Goal: Task Accomplishment & Management: Complete application form

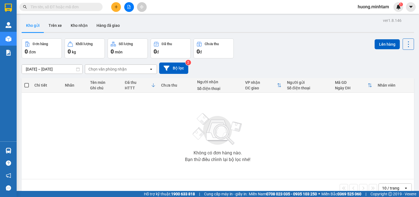
click at [112, 9] on button at bounding box center [116, 7] width 10 height 10
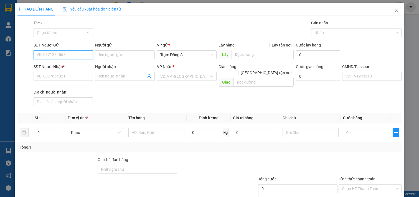
click at [63, 56] on input "SĐT Người Gửi" at bounding box center [64, 54] width 60 height 9
type input "0945156732"
click at [71, 64] on div "0945156732 - DÌ 2" at bounding box center [63, 66] width 52 height 6
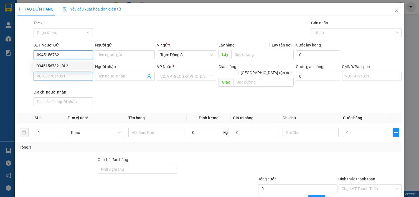
type input "DÌ 2"
type input "0909340879"
type input "BS BỬU ĐAN"
checkbox input "true"
type input "SỐ 4 NG LƯƠNG BẰNG TRẦN PHÚ Q7"
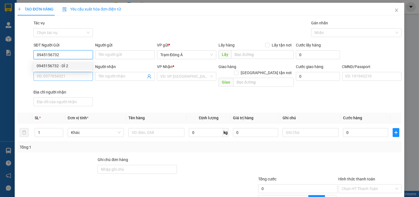
type input "100.000"
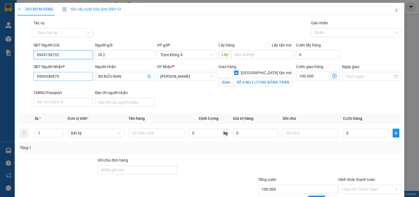
type input "0945156732"
click at [67, 75] on input "0909340879" at bounding box center [64, 76] width 60 height 9
type input "0908362818"
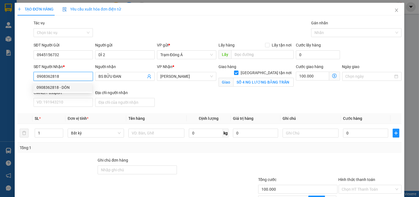
click at [71, 86] on div "0908362818 - DÓN" at bounding box center [63, 88] width 52 height 6
type input "DÓN"
checkbox input "false"
type input "0"
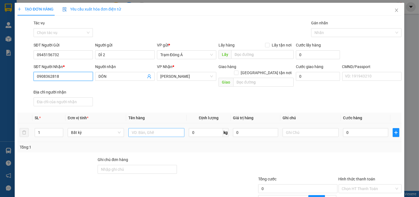
type input "0908362818"
click at [159, 129] on input "text" at bounding box center [156, 132] width 56 height 9
type input "1 THÙNG NP 12 KG"
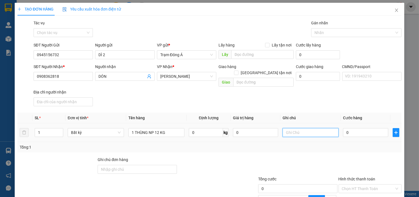
click at [331, 129] on input "text" at bounding box center [310, 132] width 56 height 9
click at [283, 128] on input "12H THẢO" at bounding box center [310, 132] width 56 height 9
type input "13H THẢO"
click at [356, 128] on input "0" at bounding box center [365, 132] width 45 height 9
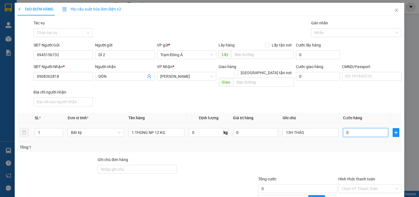
type input "3"
type input "30"
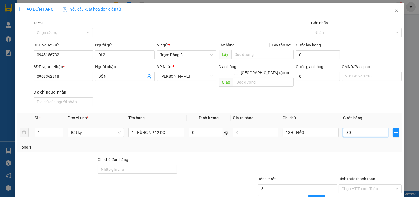
type input "30"
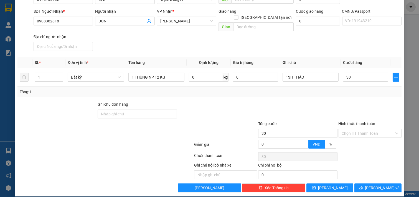
type input "30.000"
click at [339, 93] on div "Transit Pickup Surcharge Ids Transit Deliver Surcharge Ids Transit Deliver Surc…" at bounding box center [209, 79] width 384 height 228
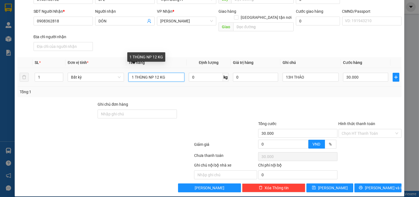
click at [173, 73] on input "1 THÙNG NP 12 KG" at bounding box center [156, 77] width 56 height 9
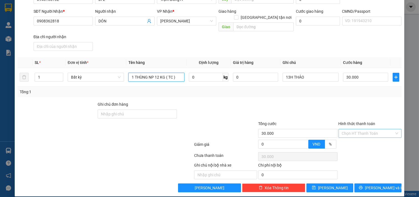
type input "1 THÙNG NP 12 KG ( TC )"
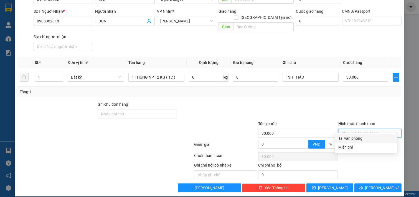
drag, startPoint x: 361, startPoint y: 130, endPoint x: 361, endPoint y: 139, distance: 8.3
click at [361, 131] on input "Hình thức thanh toán" at bounding box center [368, 133] width 53 height 8
click at [361, 139] on div "Tại văn phòng" at bounding box center [366, 138] width 56 height 6
type input "0"
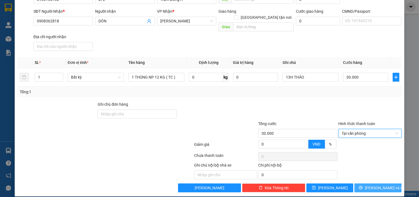
click at [380, 185] on span "Lưu và In" at bounding box center [384, 188] width 39 height 6
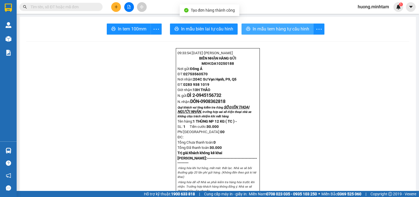
click at [252, 28] on span "In mẫu tem hàng tự cấu hình" at bounding box center [280, 28] width 57 height 7
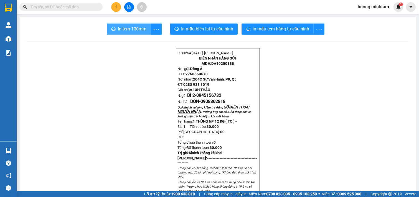
click at [126, 24] on button "In tem 100mm" at bounding box center [129, 29] width 44 height 11
click at [117, 7] on icon "plus" at bounding box center [115, 7] width 3 height 0
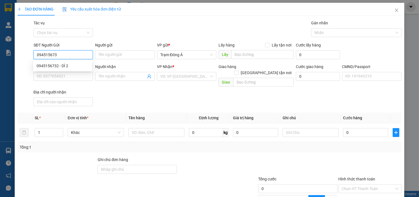
type input "0945156732"
click at [59, 65] on div "0945156732 - DÌ 2" at bounding box center [63, 66] width 52 height 6
type input "DÌ 2"
type input "0908362818"
type input "DÓN"
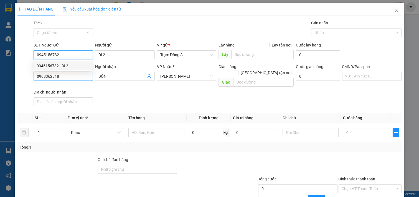
type input "0945156732"
click at [62, 81] on input "0908362818" at bounding box center [64, 76] width 60 height 9
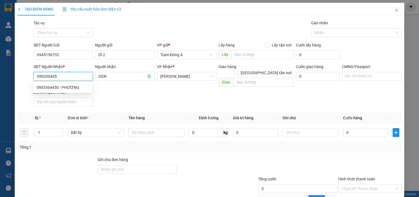
type input "0903364450"
click at [73, 87] on div "0903364450 - PHƯƠNG" at bounding box center [63, 88] width 52 height 6
type input "PHƯƠNG"
type input "0903364450"
drag, startPoint x: 117, startPoint y: 75, endPoint x: 67, endPoint y: 77, distance: 50.5
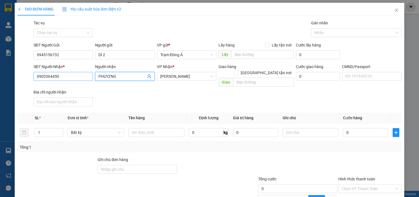
click at [67, 77] on div "SĐT Người Nhận * 0903364450 Người nhận PHƯƠNG PHƯƠNG VP Nhận * Hồ Chí Minh Giao…" at bounding box center [217, 86] width 370 height 45
type input "DÌ NĂM"
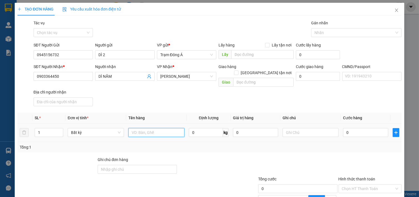
click at [162, 128] on input "text" at bounding box center [156, 132] width 56 height 9
type input "1 THÙNG NP 16 KG ( TC )"
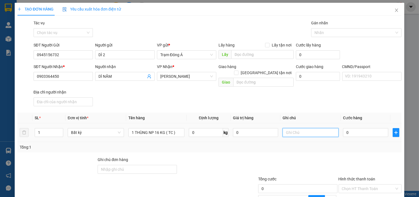
click at [304, 129] on input "text" at bounding box center [310, 132] width 56 height 9
type input "13H HẢO"
type input "3"
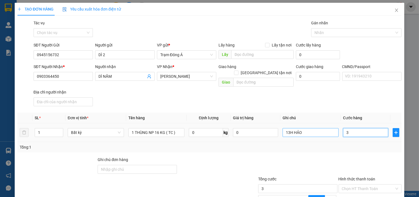
type input "35"
type input "35.000"
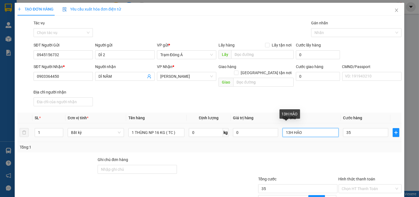
type input "35.000"
click at [290, 128] on input "13H HẢO" at bounding box center [310, 132] width 56 height 9
type input "13H THẢO"
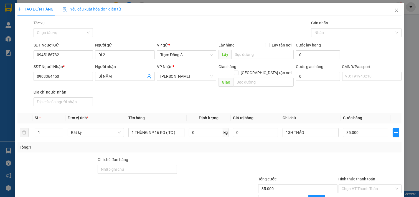
click at [227, 157] on div at bounding box center [217, 166] width 80 height 19
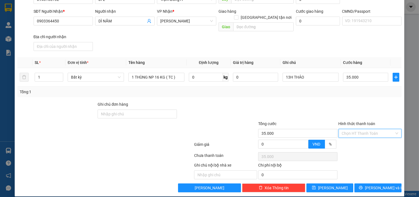
click at [351, 129] on input "Hình thức thanh toán" at bounding box center [368, 133] width 53 height 8
drag, startPoint x: 357, startPoint y: 135, endPoint x: 373, endPoint y: 154, distance: 25.3
click at [357, 135] on div "Tại văn phòng" at bounding box center [366, 138] width 62 height 9
type input "0"
click at [375, 185] on span "Lưu và In" at bounding box center [384, 188] width 39 height 6
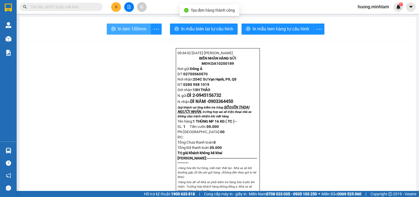
click at [122, 24] on button "In tem 100mm" at bounding box center [129, 29] width 44 height 11
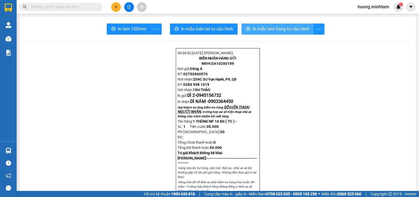
click at [267, 27] on span "In mẫu tem hàng tự cấu hình" at bounding box center [280, 28] width 57 height 7
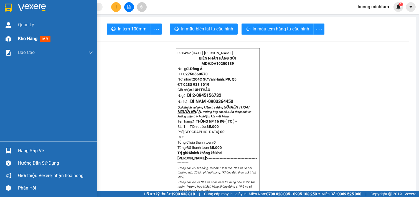
click at [24, 38] on span "Kho hàng" at bounding box center [27, 38] width 19 height 5
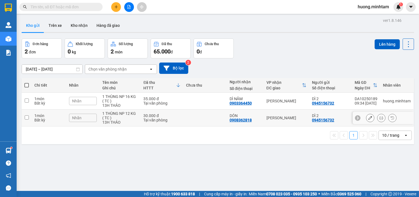
click at [132, 119] on div "1 THÙNG NP 12 KG ( TC )" at bounding box center [119, 115] width 35 height 9
checkbox input "true"
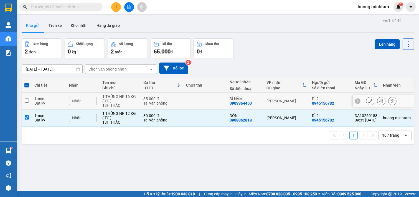
click at [129, 101] on div "1 THÙNG NP 16 KG ( TC )" at bounding box center [119, 98] width 35 height 9
checkbox input "true"
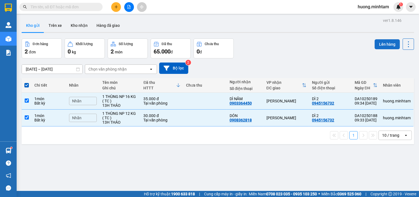
click at [387, 43] on button "Lên hàng" at bounding box center [386, 44] width 25 height 10
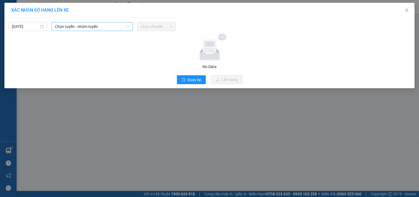
click at [87, 22] on div "Chọn tuyến - nhóm tuyến" at bounding box center [92, 26] width 81 height 9
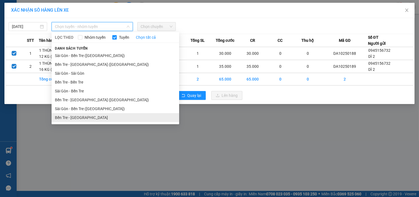
click at [85, 118] on li "Bến Tre - Sài Gòn" at bounding box center [115, 117] width 127 height 9
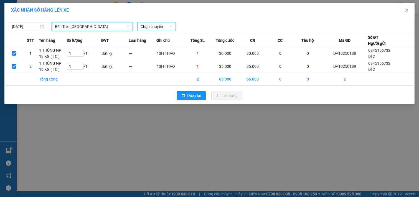
click at [157, 28] on span "Chọn chuyến" at bounding box center [156, 26] width 32 height 8
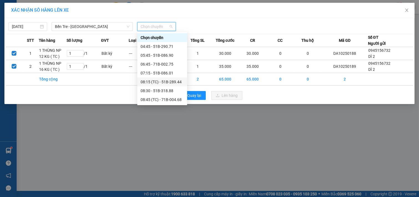
scroll to position [62, 0]
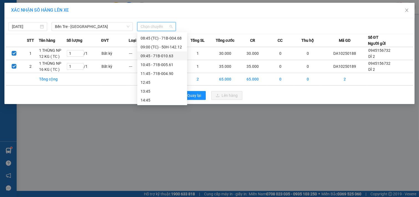
click at [160, 55] on div "09:45 - 71B-010.63" at bounding box center [161, 56] width 43 height 6
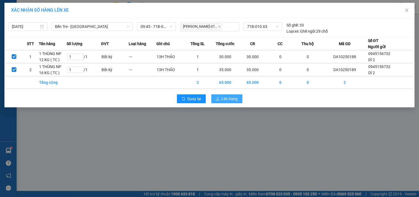
click at [232, 100] on span "Lên hàng" at bounding box center [230, 99] width 16 height 6
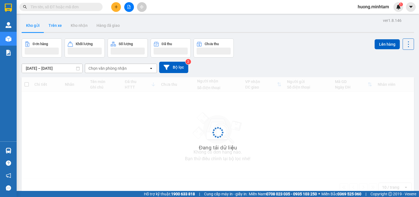
click at [53, 28] on button "Trên xe" at bounding box center [55, 25] width 22 height 13
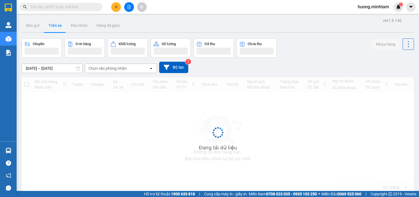
click at [53, 29] on button "Trên xe" at bounding box center [55, 25] width 22 height 13
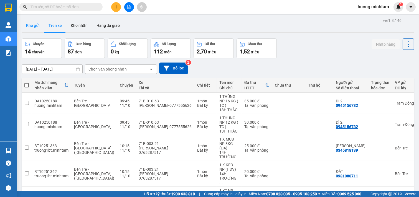
click at [34, 26] on button "Kho gửi" at bounding box center [33, 25] width 22 height 13
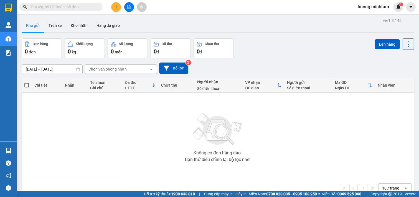
click at [116, 10] on button at bounding box center [116, 7] width 10 height 10
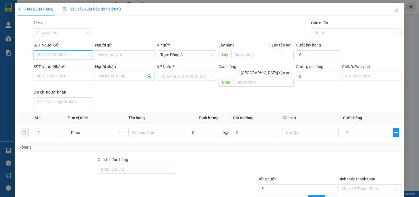
click at [43, 56] on input "SĐT Người Gửi" at bounding box center [64, 54] width 60 height 9
type input "0"
click at [53, 51] on input "0949647469" at bounding box center [64, 54] width 60 height 9
type input "0949647969"
click at [71, 65] on div "0949647969 - SUÔNG" at bounding box center [63, 66] width 52 height 6
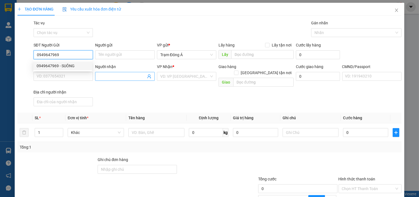
type input "SUÔNG"
type input "0985919242"
type input "TRIỀN"
type input "0949647969"
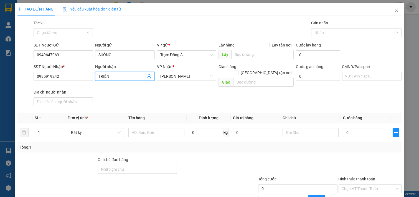
click at [147, 76] on icon "user-add" at bounding box center [149, 76] width 4 height 4
click at [149, 62] on div "0985919242 - TRIỀN" at bounding box center [145, 63] width 40 height 6
drag, startPoint x: 116, startPoint y: 78, endPoint x: 75, endPoint y: 79, distance: 41.6
click at [75, 79] on div "SĐT Người Nhận * 0985919242 Người nhận TRIỀN TRIỀN VP Nhận * Hồ Chí Minh Giao h…" at bounding box center [217, 86] width 370 height 45
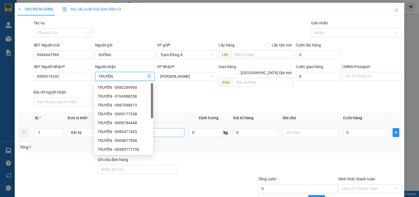
type input "TRUYỀN"
click at [176, 129] on input "text" at bounding box center [156, 132] width 56 height 9
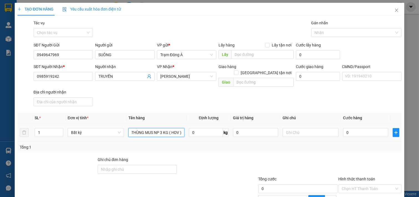
scroll to position [0, 5]
type input "1 THÙNG MUS NP 3 KG ( HDV )"
click at [293, 128] on input "text" at bounding box center [310, 132] width 56 height 9
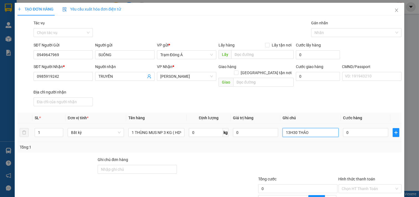
type input "13H30 THẢO"
type input "2"
type input "20"
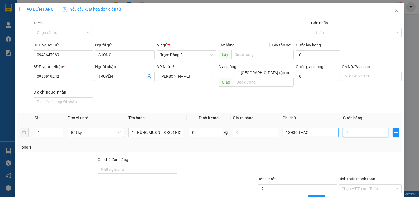
type input "20"
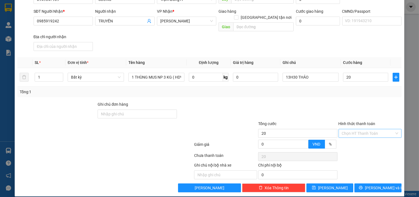
type input "20.000"
click at [348, 129] on input "Hình thức thanh toán" at bounding box center [368, 133] width 53 height 8
click at [355, 137] on div "Tại văn phòng" at bounding box center [366, 138] width 56 height 6
type input "0"
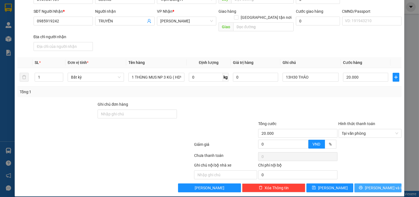
click at [369, 185] on span "[PERSON_NAME] và In" at bounding box center [384, 188] width 39 height 6
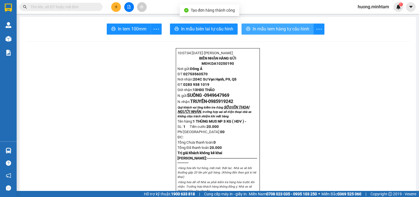
click at [295, 30] on span "In mẫu tem hàng tự cấu hình" at bounding box center [280, 28] width 57 height 7
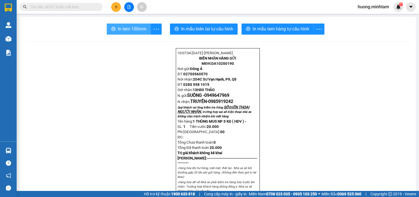
click at [124, 29] on span "In tem 100mm" at bounding box center [132, 28] width 29 height 7
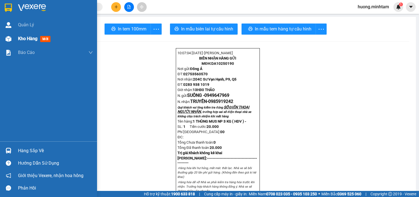
click at [26, 40] on span "Kho hàng" at bounding box center [27, 38] width 19 height 5
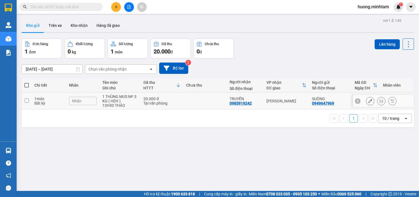
click at [128, 103] on div "1 THÙNG MUS NP 3 KG ( HDV )" at bounding box center [119, 98] width 35 height 9
checkbox input "true"
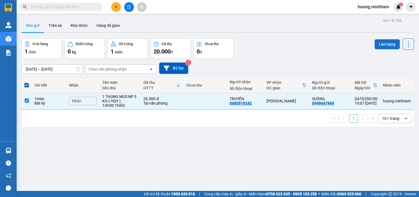
click at [386, 46] on button "Lên hàng" at bounding box center [386, 44] width 25 height 10
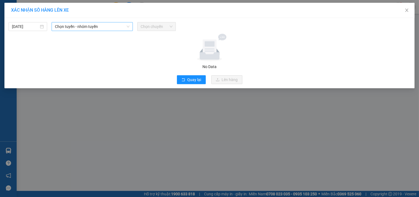
click at [82, 28] on span "Chọn tuyến - nhóm tuyến" at bounding box center [92, 26] width 75 height 8
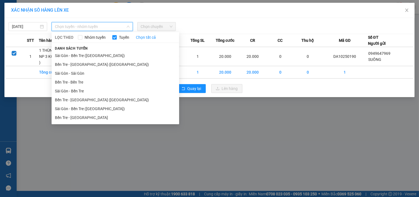
drag, startPoint x: 94, startPoint y: 98, endPoint x: 129, endPoint y: 70, distance: 45.3
click at [94, 99] on li "Bến Tre - [GEOGRAPHIC_DATA] ([GEOGRAPHIC_DATA])" at bounding box center [115, 100] width 127 height 9
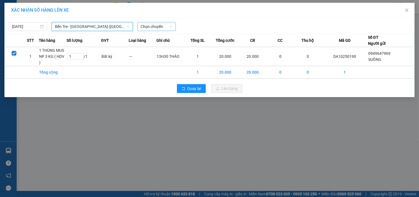
click at [161, 26] on span "Chọn chuyến" at bounding box center [156, 26] width 32 height 8
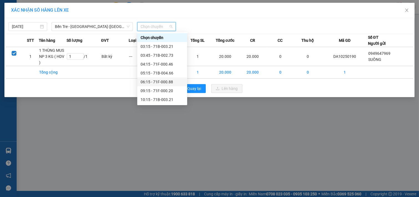
scroll to position [31, 0]
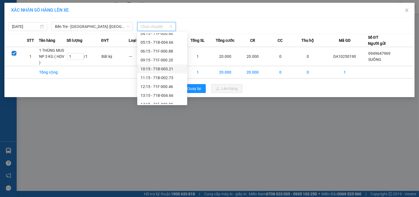
click at [161, 70] on div "10:15 - 71B-003.21" at bounding box center [161, 69] width 43 height 6
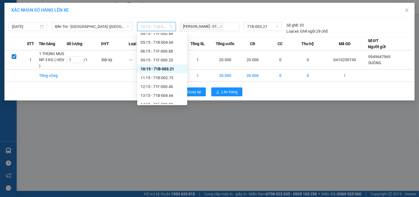
click at [168, 25] on span "10:15 - 71B-003.21" at bounding box center [156, 26] width 32 height 8
click at [162, 68] on div "10:15 - 71B-003.21" at bounding box center [161, 69] width 43 height 6
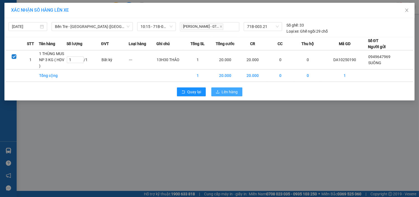
click at [234, 93] on span "Lên hàng" at bounding box center [230, 92] width 16 height 6
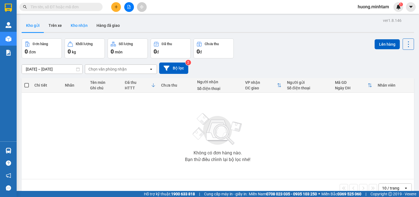
click at [76, 28] on button "Kho nhận" at bounding box center [79, 25] width 26 height 13
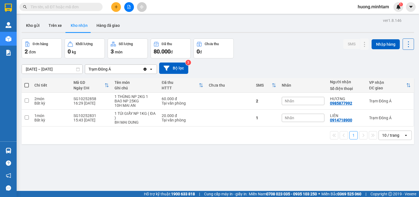
click at [57, 6] on input "text" at bounding box center [62, 7] width 65 height 6
type input "R"
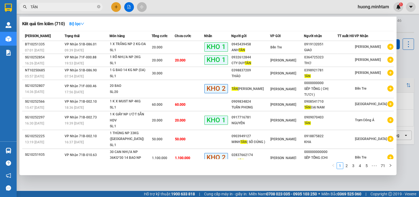
click at [66, 7] on input "TÂN" at bounding box center [62, 7] width 65 height 6
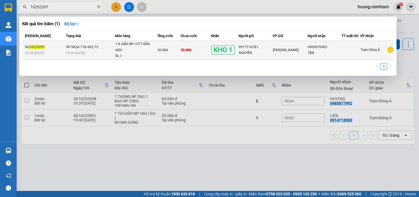
type input "10252297"
click at [159, 54] on td "20.000" at bounding box center [168, 50] width 23 height 19
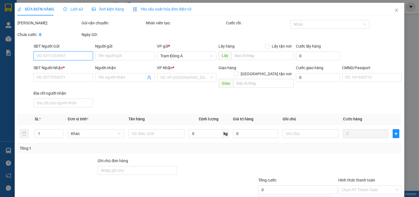
type input "0917716781"
type input "NGUYÊN"
type input "0909070403"
type input "TÂN"
type input "20.000"
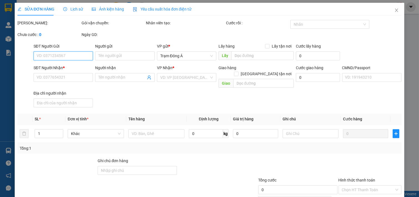
type input "20.000"
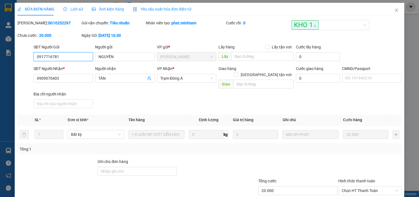
scroll to position [57, 0]
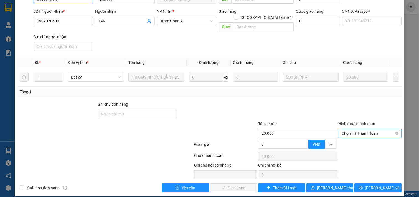
click at [360, 129] on span "Chọn HT Thanh Toán" at bounding box center [370, 133] width 57 height 8
click at [207, 101] on div at bounding box center [217, 110] width 80 height 19
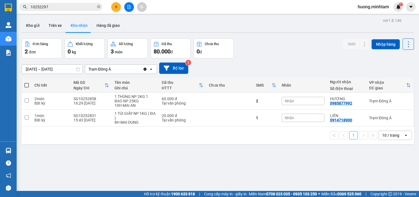
click at [73, 8] on input "10252297" at bounding box center [62, 7] width 65 height 6
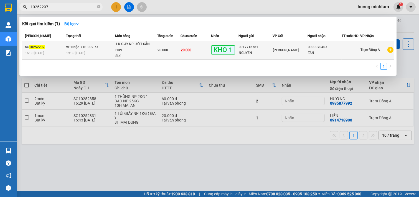
click at [68, 48] on span "VP Nhận 71B-002.73" at bounding box center [82, 47] width 32 height 4
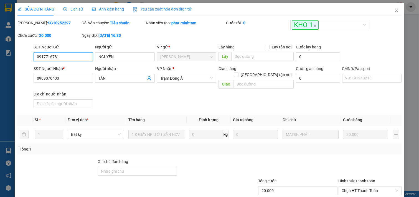
type input "0917716781"
type input "NGUYÊN"
type input "0909070403"
type input "TÂN"
type input "20.000"
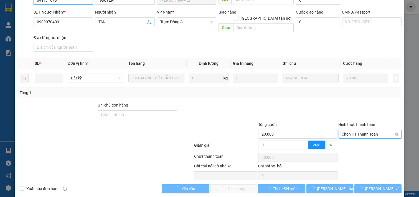
scroll to position [57, 0]
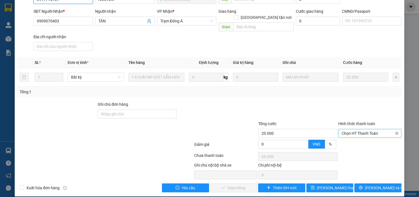
click at [352, 129] on span "Chọn HT Thanh Toán" at bounding box center [370, 133] width 57 height 8
click at [356, 135] on div "Tại văn phòng" at bounding box center [366, 138] width 62 height 9
type input "0"
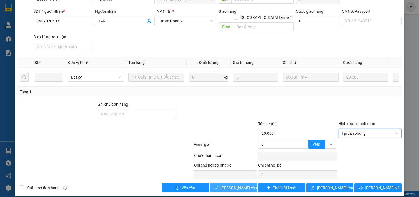
click at [237, 185] on span "Lưu và Giao hàng" at bounding box center [247, 188] width 53 height 6
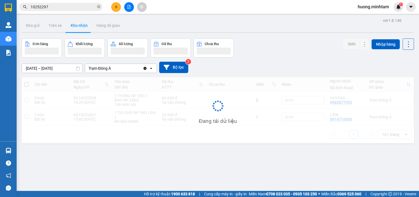
click at [55, 7] on input "10252297" at bounding box center [62, 7] width 65 height 6
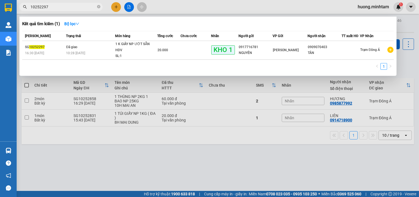
click at [115, 156] on div at bounding box center [209, 98] width 419 height 197
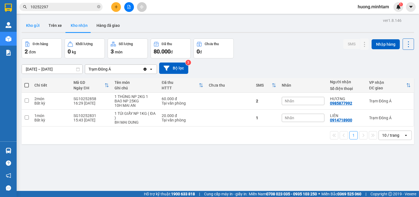
click at [27, 29] on button "Kho gửi" at bounding box center [33, 25] width 22 height 13
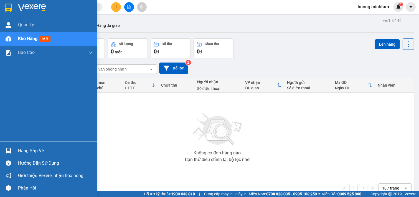
click at [26, 149] on div "Hàng sắp về" at bounding box center [55, 151] width 75 height 8
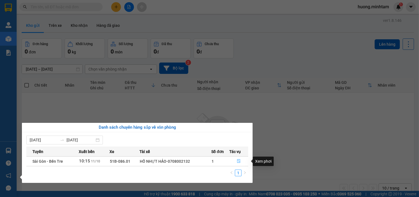
click at [236, 160] on button "button" at bounding box center [238, 161] width 18 height 9
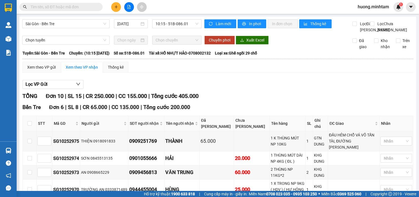
scroll to position [190, 0]
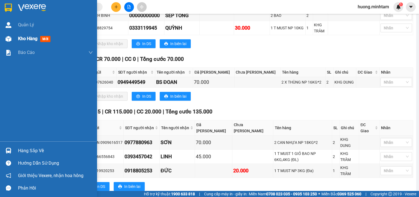
click at [36, 37] on span "Kho hàng" at bounding box center [27, 38] width 19 height 5
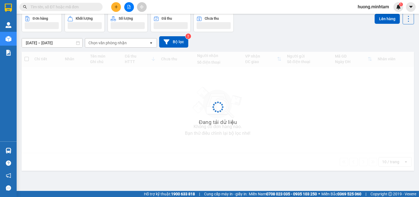
scroll to position [25, 0]
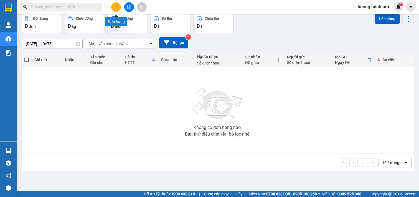
click at [116, 8] on icon "plus" at bounding box center [116, 6] width 0 height 3
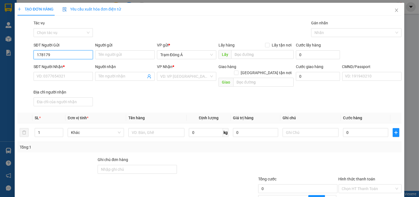
click at [54, 53] on input "178179" at bounding box center [64, 54] width 60 height 9
click at [65, 65] on div "0786178179 - TUYỀN" at bounding box center [68, 66] width 62 height 6
type input "0786178179"
type input "TUYỀN"
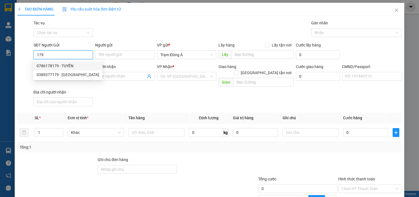
type input "0977549177"
type input "NGÂN"
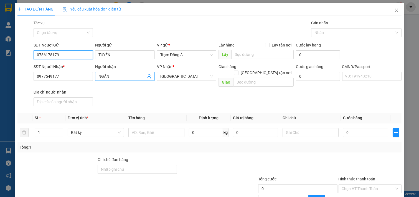
type input "0786178179"
click at [147, 75] on icon "user-add" at bounding box center [149, 76] width 4 height 4
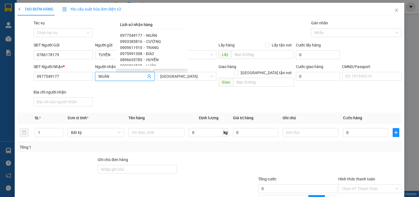
click at [144, 53] on span "-" at bounding box center [144, 54] width 1 height 4
type input "0975991308"
type input "ĐÀO"
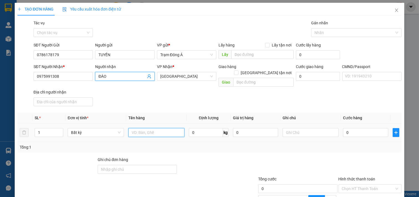
click at [173, 129] on input "text" at bounding box center [156, 132] width 56 height 9
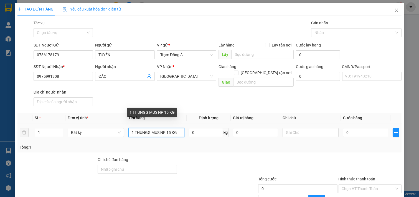
click at [144, 128] on input "1 THUNGG MUS NP 15 KG" at bounding box center [156, 132] width 56 height 9
type input "1 THÙNG MUS NP 15 KG"
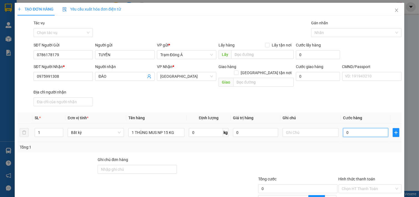
click at [364, 128] on input "0" at bounding box center [365, 132] width 45 height 9
type input "3"
type input "30"
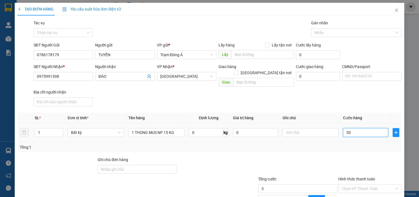
type input "30"
type input "30.000"
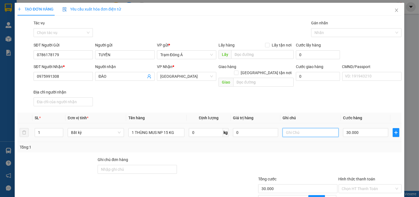
drag, startPoint x: 289, startPoint y: 129, endPoint x: 295, endPoint y: 129, distance: 6.1
click at [290, 129] on input "text" at bounding box center [310, 132] width 56 height 9
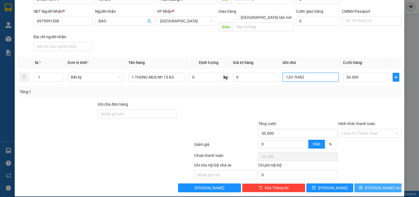
type input "12H THẢO"
click at [368, 184] on button "Lưu và In" at bounding box center [377, 188] width 47 height 9
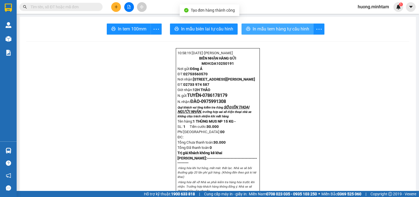
click at [259, 27] on span "In mẫu tem hàng tự cấu hình" at bounding box center [280, 28] width 57 height 7
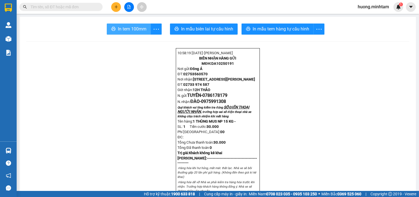
click at [126, 28] on span "In tem 100mm" at bounding box center [132, 28] width 29 height 7
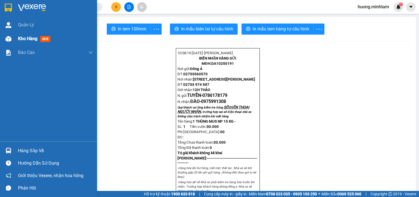
click at [25, 38] on span "Kho hàng" at bounding box center [27, 38] width 19 height 5
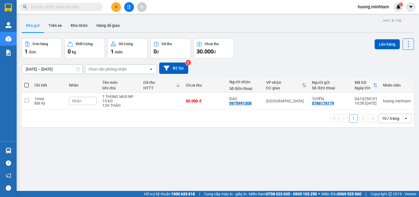
click at [117, 7] on icon "plus" at bounding box center [116, 7] width 4 height 4
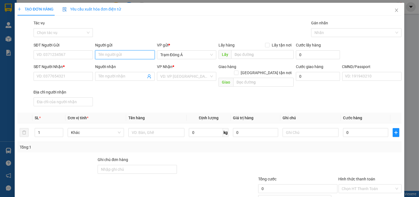
click at [108, 55] on input "Người gửi" at bounding box center [125, 54] width 60 height 9
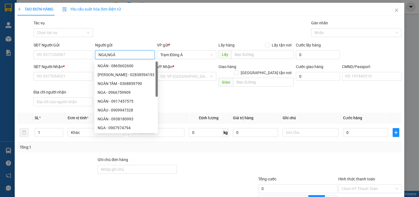
type input "NGA,NGÂN"
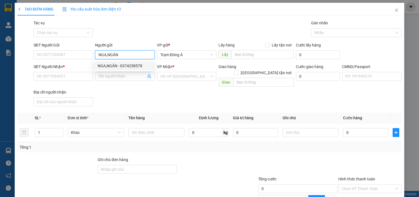
click at [127, 66] on div "NGA,NGÂN - 0374258578" at bounding box center [124, 66] width 52 height 6
type input "0374258578"
type input "NGA,NGÂN"
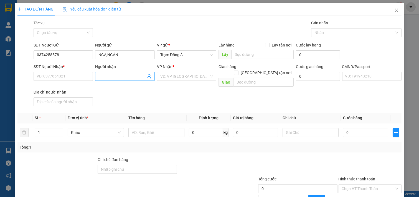
click at [147, 76] on icon "user-add" at bounding box center [149, 76] width 4 height 4
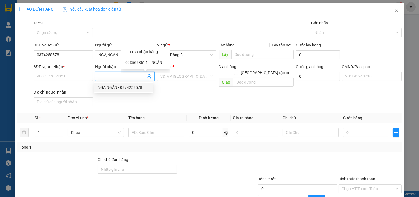
click at [152, 60] on span "NGÂN" at bounding box center [156, 62] width 11 height 4
type input "0935658614"
type input "NGÂN"
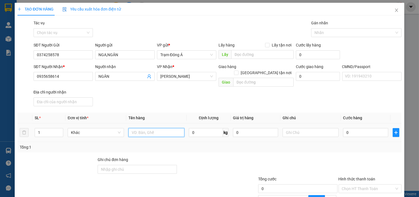
click at [157, 129] on input "text" at bounding box center [156, 132] width 56 height 9
type input "1 HỘP NP"
click at [293, 131] on input "text" at bounding box center [310, 132] width 56 height 9
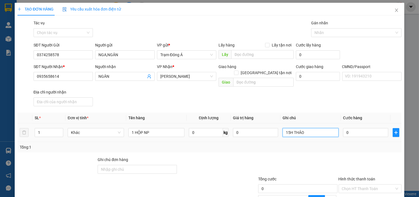
type input "15H THẢO"
click at [367, 128] on input "0" at bounding box center [365, 132] width 45 height 9
type input "2"
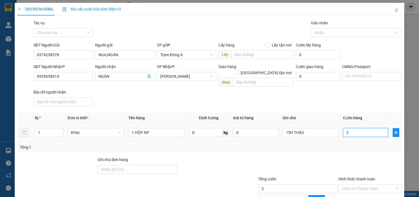
type input "20"
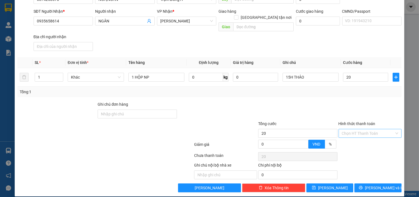
click at [360, 129] on input "Hình thức thanh toán" at bounding box center [368, 133] width 53 height 8
type input "20.000"
click at [362, 140] on div "Tại văn phòng" at bounding box center [366, 138] width 56 height 6
type input "0"
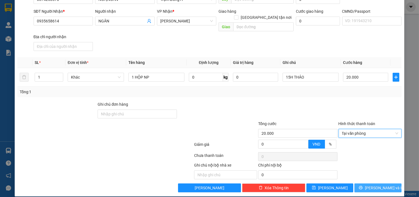
click at [375, 185] on span "Lưu và In" at bounding box center [384, 188] width 39 height 6
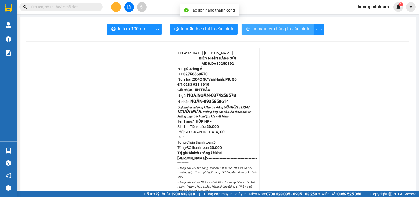
click at [280, 30] on span "In mẫu tem hàng tự cấu hình" at bounding box center [280, 28] width 57 height 7
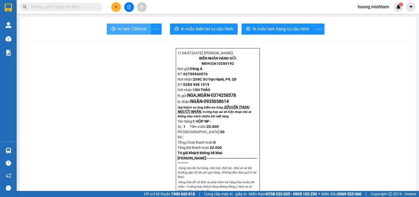
click at [120, 29] on span "In tem 100mm" at bounding box center [132, 28] width 29 height 7
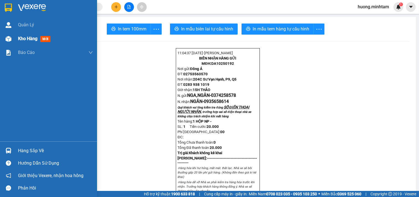
click at [29, 38] on span "Kho hàng" at bounding box center [27, 38] width 19 height 5
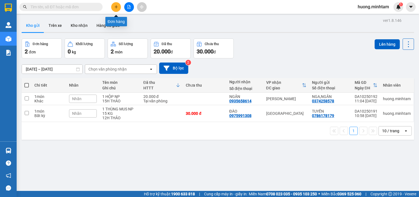
click at [117, 9] on icon "plus" at bounding box center [116, 7] width 4 height 4
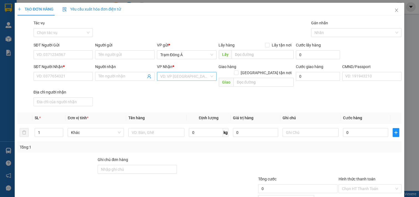
click at [168, 78] on input "search" at bounding box center [184, 76] width 49 height 8
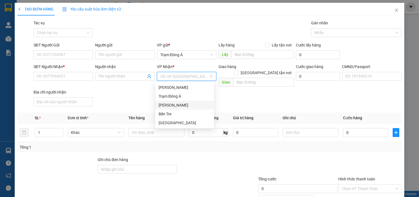
click at [170, 107] on div "[PERSON_NAME]" at bounding box center [184, 105] width 52 height 6
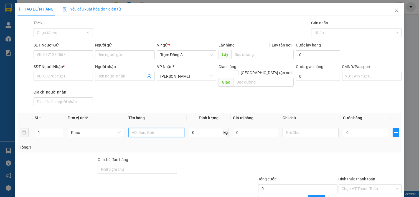
click at [147, 128] on input "text" at bounding box center [156, 132] width 56 height 9
type input "2 THÙNG MUS NP 14 , 16 KG"
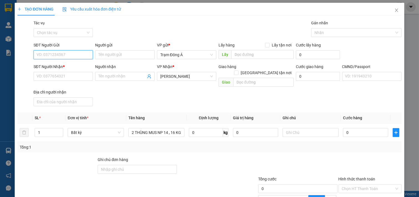
click at [77, 53] on input "SĐT Người Gửi" at bounding box center [64, 54] width 60 height 9
click at [70, 65] on div "0817596789 - TUẤN ANH" at bounding box center [64, 66] width 55 height 6
type input "0817596789"
type input "TUẤN ANH"
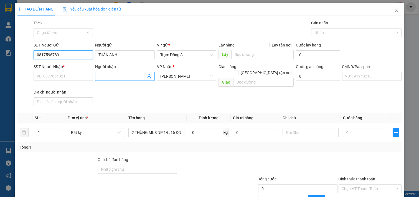
type input "0817596789"
click at [147, 75] on icon "user-add" at bounding box center [149, 76] width 4 height 4
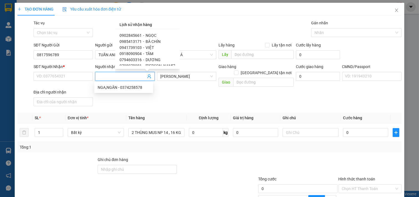
click at [152, 35] on span "NGỌC" at bounding box center [150, 35] width 11 height 4
type input "0902845661"
type input "NGỌC"
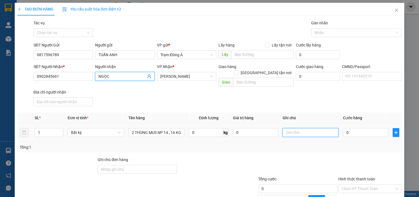
click at [310, 129] on input "text" at bounding box center [310, 132] width 56 height 9
type input "15H THẢO"
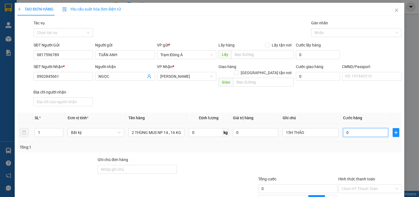
click at [349, 128] on input "0" at bounding box center [365, 132] width 45 height 9
type input "6"
type input "65"
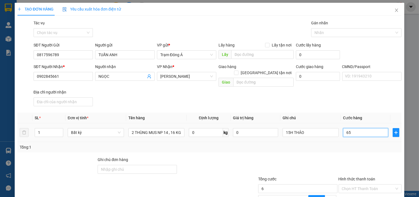
type input "65"
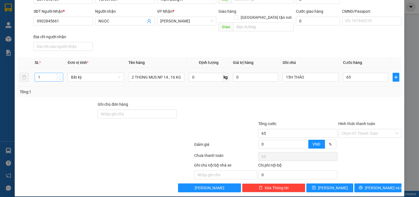
type input "65.000"
click at [58, 74] on span "up" at bounding box center [59, 75] width 3 height 3
click at [58, 73] on span "Increase Value" at bounding box center [60, 75] width 6 height 5
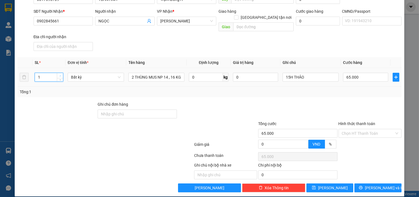
type input "2"
click at [320, 92] on div "Transit Pickup Surcharge Ids Transit Deliver Surcharge Ids Transit Deliver Surc…" at bounding box center [209, 79] width 384 height 228
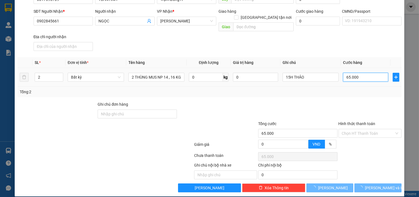
click at [360, 73] on input "65.000" at bounding box center [365, 77] width 45 height 9
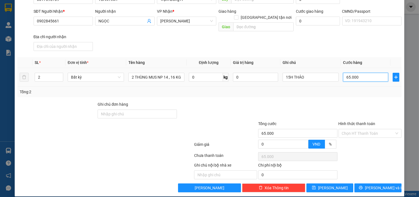
type input "0"
type input "6"
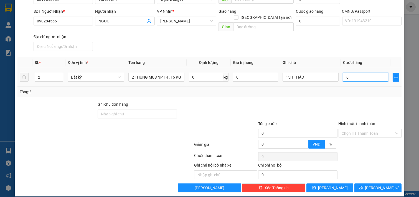
type input "6"
type input "65"
click at [387, 184] on button "Lưu và In" at bounding box center [377, 188] width 47 height 9
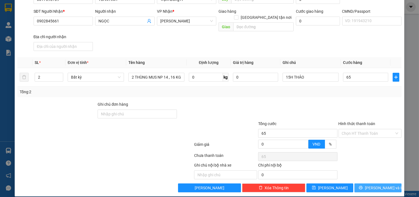
type input "65.000"
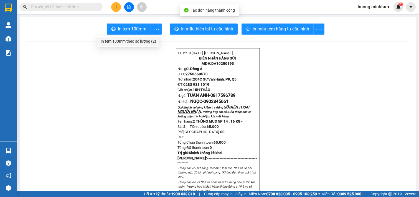
click at [143, 40] on div "In tem 100mm theo số lượng (2)" at bounding box center [128, 41] width 55 height 6
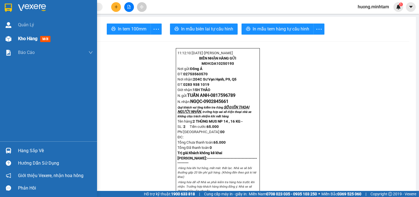
click at [30, 41] on span "Kho hàng" at bounding box center [27, 38] width 19 height 5
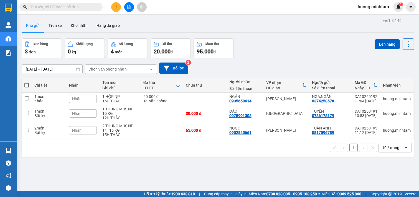
click at [177, 85] on icon at bounding box center [178, 85] width 4 height 4
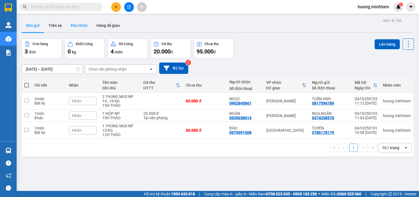
click at [75, 27] on button "Kho nhận" at bounding box center [79, 25] width 26 height 13
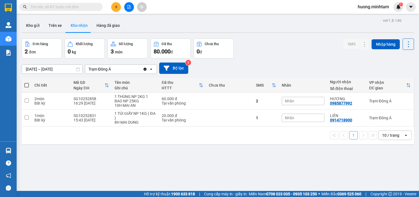
click at [57, 6] on input "text" at bounding box center [62, 7] width 65 height 6
type input "0"
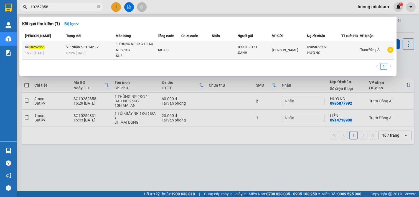
type input "10252858"
click at [100, 44] on td "VP Nhận 50H-142.12 07:26 - 11/10" at bounding box center [90, 50] width 51 height 19
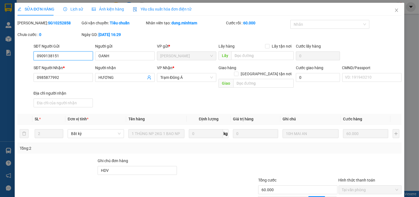
type input "0909138151"
type input "OANH"
type input "0985877992"
type input "HƯƠNG"
type input "HDV"
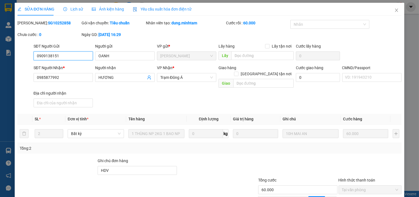
type input "60.000"
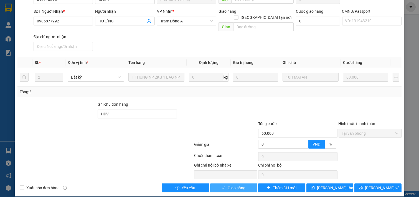
click at [237, 185] on span "Giao hàng" at bounding box center [236, 188] width 18 height 6
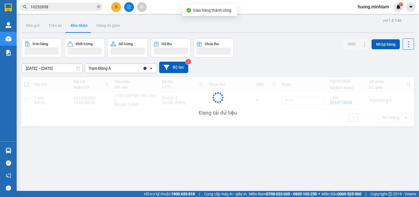
click at [58, 9] on input "10252858" at bounding box center [62, 7] width 65 height 6
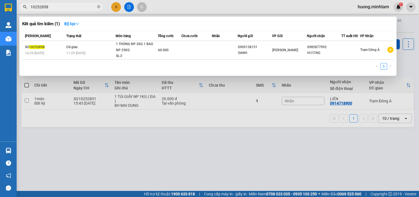
click at [119, 141] on div at bounding box center [209, 98] width 419 height 197
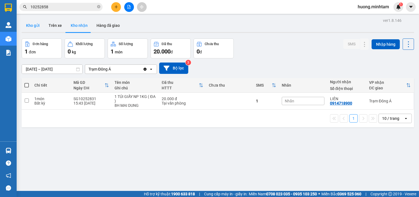
click at [30, 26] on button "Kho gửi" at bounding box center [33, 25] width 22 height 13
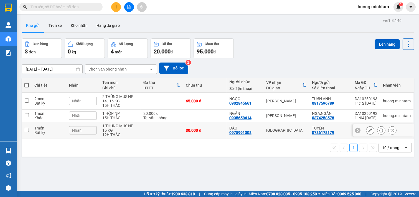
click at [204, 130] on div "30.000 đ" at bounding box center [205, 130] width 38 height 4
checkbox input "true"
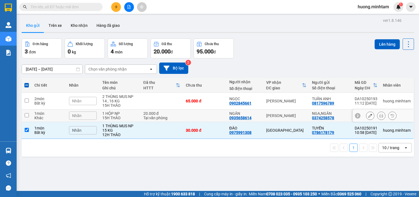
click at [200, 115] on td at bounding box center [204, 116] width 43 height 12
checkbox input "true"
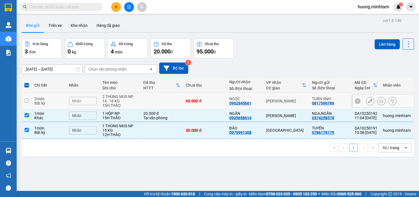
click at [195, 101] on div "65.000 đ" at bounding box center [205, 101] width 38 height 4
checkbox input "true"
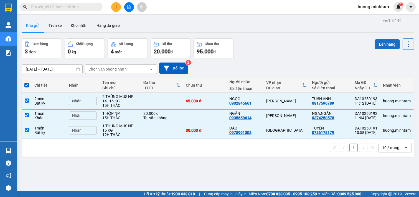
click at [376, 43] on button "Lên hàng" at bounding box center [386, 44] width 25 height 10
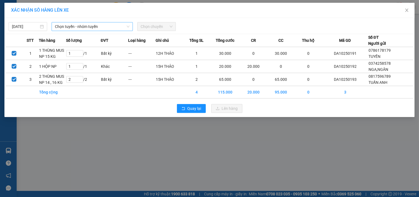
click at [80, 26] on span "Chọn tuyến - nhóm tuyến" at bounding box center [92, 26] width 75 height 8
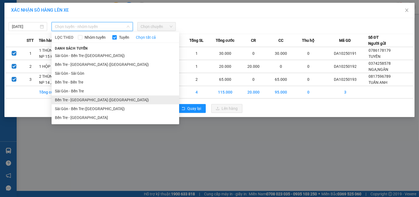
click at [90, 98] on li "Bến Tre - [GEOGRAPHIC_DATA] ([GEOGRAPHIC_DATA])" at bounding box center [115, 100] width 127 height 9
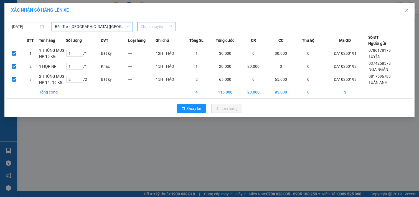
click at [155, 28] on span "Chọn chuyến" at bounding box center [156, 26] width 32 height 8
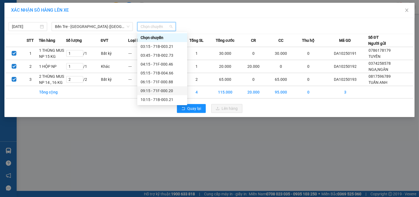
scroll to position [31, 0]
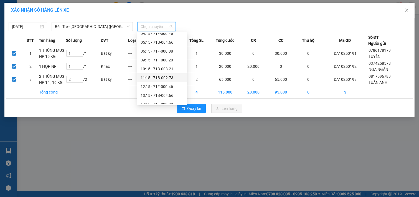
click at [157, 77] on div "11:15 - 71B-002.73" at bounding box center [161, 78] width 43 height 6
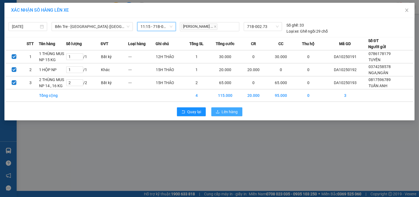
click at [225, 113] on span "Lên hàng" at bounding box center [230, 112] width 16 height 6
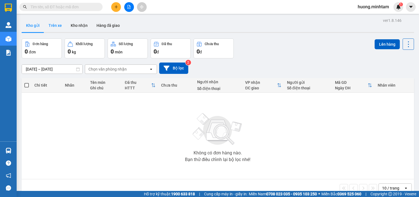
click at [57, 27] on button "Trên xe" at bounding box center [55, 25] width 22 height 13
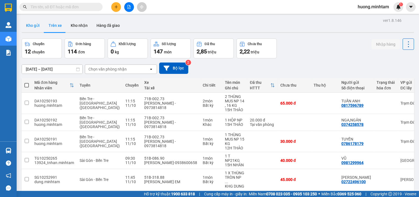
click at [34, 26] on button "Kho gửi" at bounding box center [33, 25] width 22 height 13
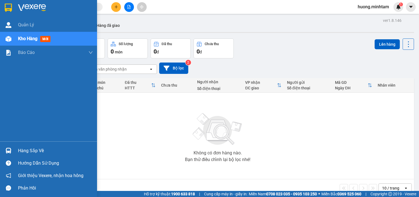
click at [31, 150] on div "Hàng sắp về" at bounding box center [55, 151] width 75 height 8
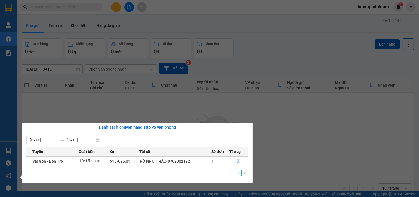
click at [280, 133] on section "Kết quả tìm kiếm ( 0 ) Bộ lọc No Data huong.minhtam 1 Quản [PERSON_NAME] hàng m…" at bounding box center [209, 98] width 419 height 197
